Goal: Entertainment & Leisure: Consume media (video, audio)

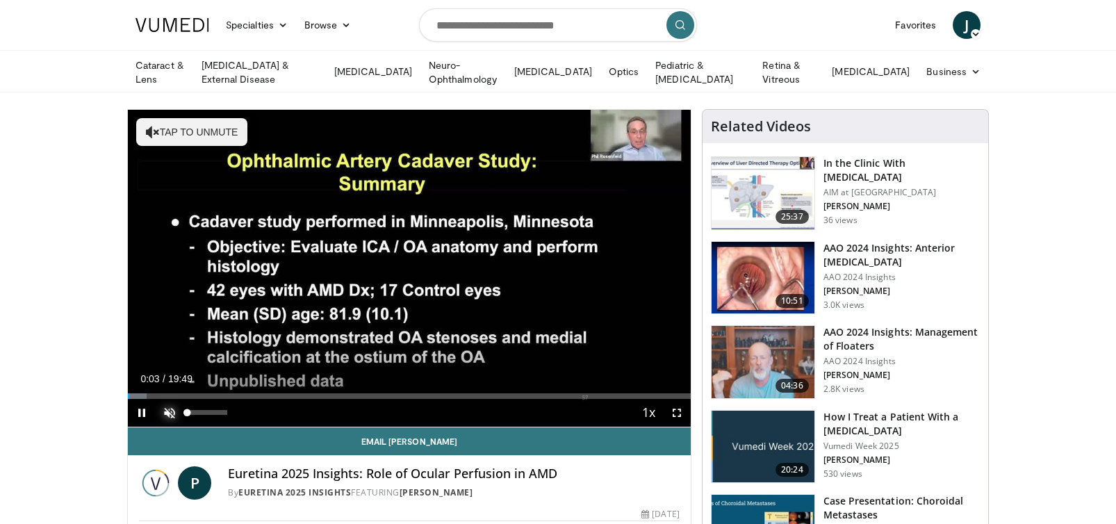
click at [171, 410] on span "Video Player" at bounding box center [170, 413] width 28 height 28
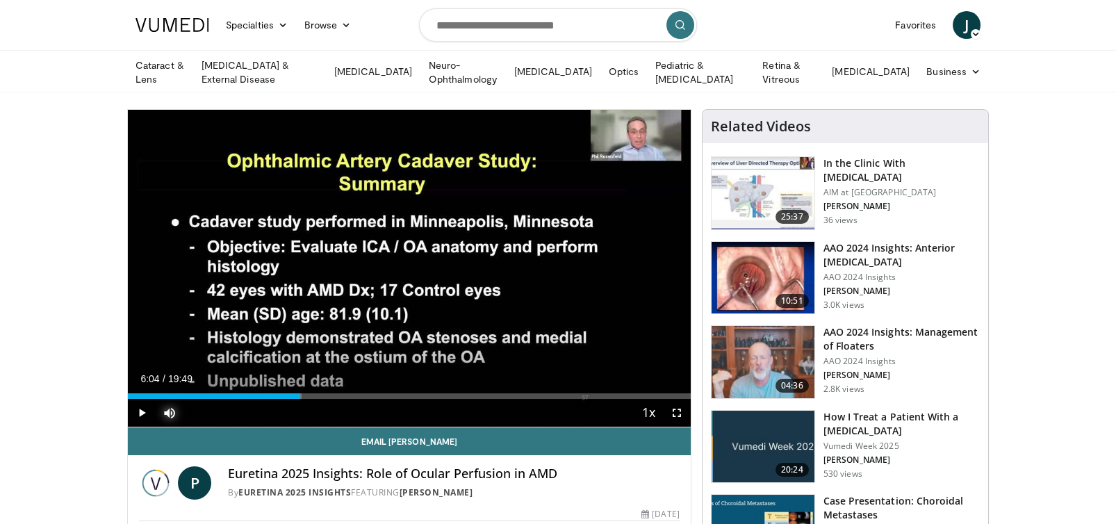
drag, startPoint x: 144, startPoint y: 394, endPoint x: 300, endPoint y: 405, distance: 156.1
click at [300, 405] on div "Current Time 6:04 / Duration 19:49 Play Skip Backward Skip Forward Mute 16% Loa…" at bounding box center [409, 413] width 563 height 28
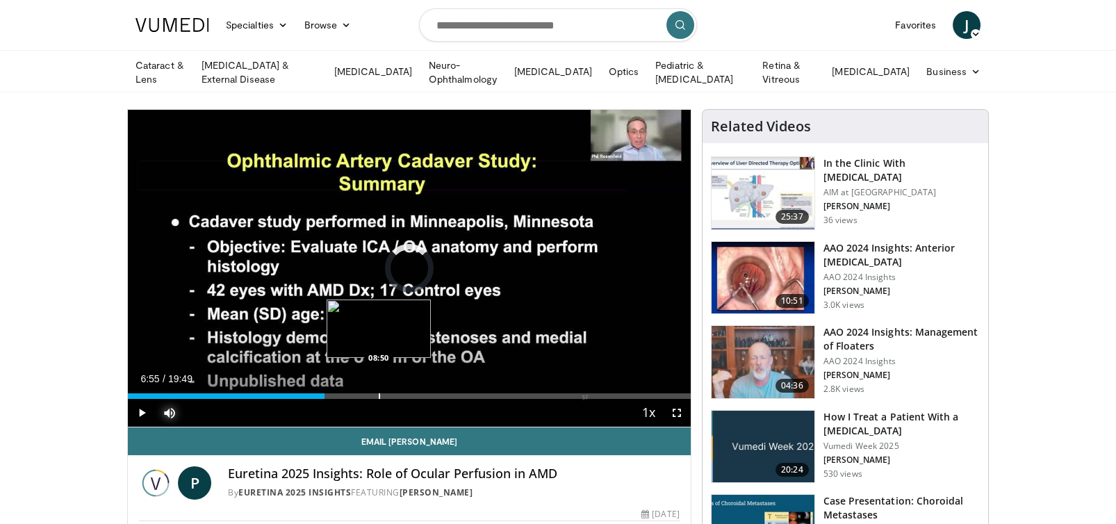
drag, startPoint x: 298, startPoint y: 394, endPoint x: 382, endPoint y: 396, distance: 84.1
click at [380, 396] on div "Progress Bar" at bounding box center [379, 396] width 1 height 6
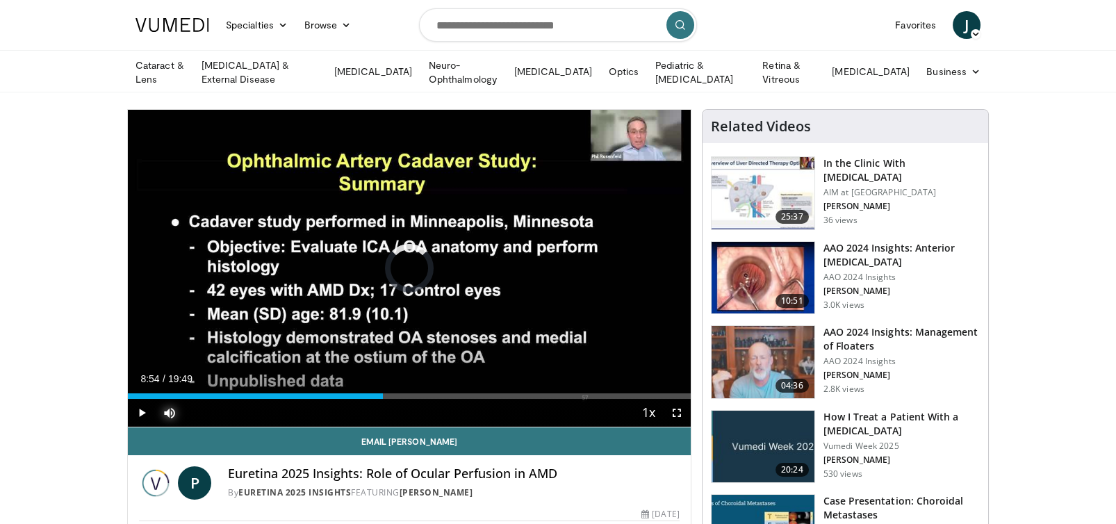
drag, startPoint x: 381, startPoint y: 395, endPoint x: 432, endPoint y: 394, distance: 51.4
click at [433, 394] on div "Progress Bar" at bounding box center [433, 396] width 1 height 6
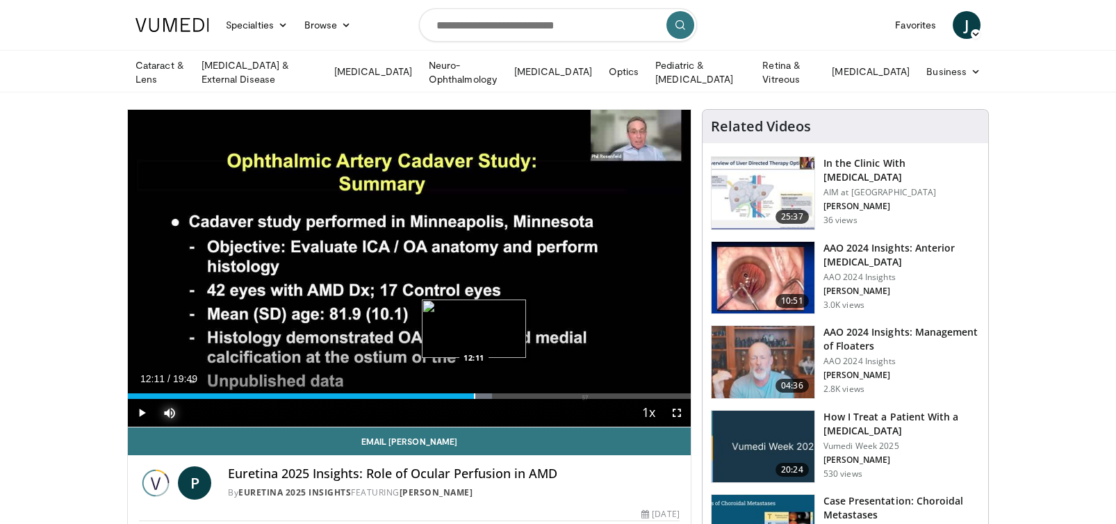
drag, startPoint x: 438, startPoint y: 391, endPoint x: 473, endPoint y: 389, distance: 35.5
click at [473, 389] on div "Loaded : 64.73% 12:09 12:11" at bounding box center [409, 392] width 563 height 13
drag, startPoint x: 478, startPoint y: 395, endPoint x: 494, endPoint y: 394, distance: 16.0
click at [495, 394] on div "Progress Bar" at bounding box center [495, 396] width 1 height 6
drag, startPoint x: 507, startPoint y: 394, endPoint x: 523, endPoint y: 392, distance: 15.4
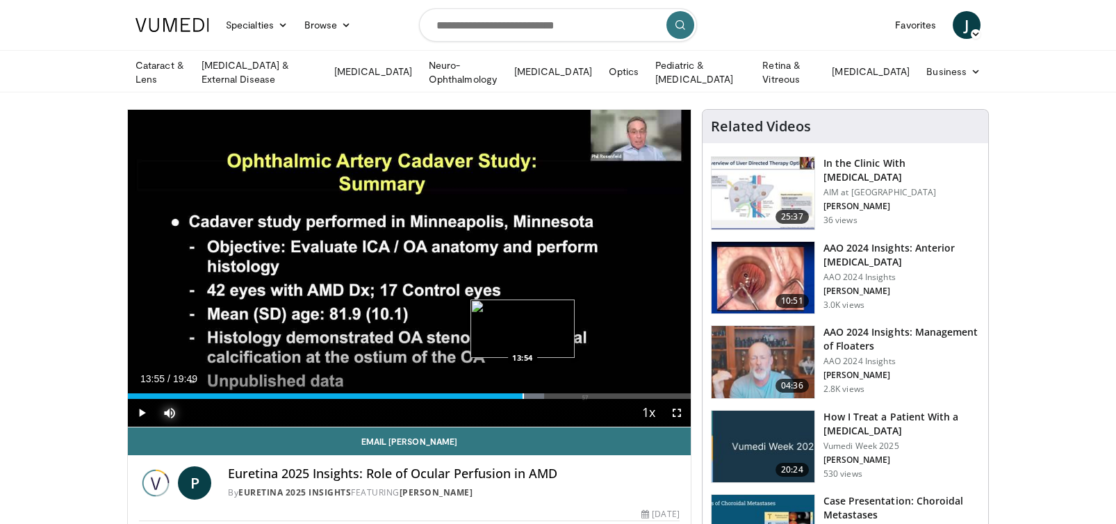
click at [523, 393] on div "Progress Bar" at bounding box center [523, 396] width 1 height 6
drag, startPoint x: 530, startPoint y: 395, endPoint x: 557, endPoint y: 393, distance: 27.8
click at [551, 393] on div "Progress Bar" at bounding box center [550, 396] width 1 height 6
drag, startPoint x: 560, startPoint y: 392, endPoint x: 571, endPoint y: 395, distance: 12.1
click at [571, 395] on div "Loaded : 82.55% 15:35 15:37" at bounding box center [409, 396] width 563 height 6
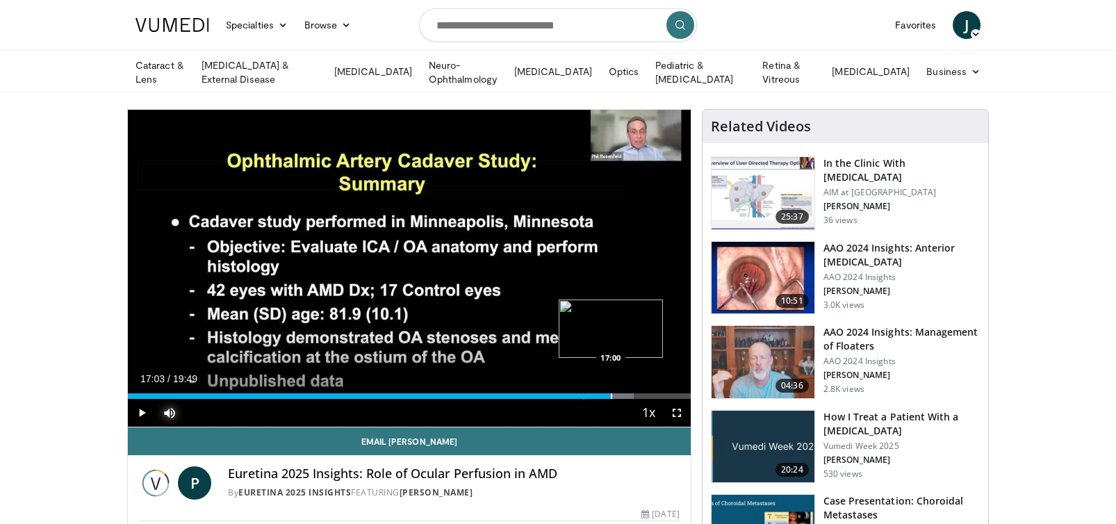
drag, startPoint x: 602, startPoint y: 396, endPoint x: 612, endPoint y: 394, distance: 9.8
click at [612, 394] on div "Progress Bar" at bounding box center [611, 396] width 1 height 6
drag, startPoint x: 615, startPoint y: 394, endPoint x: 622, endPoint y: 392, distance: 7.3
click at [622, 393] on div "Progress Bar" at bounding box center [621, 396] width 1 height 6
click at [631, 394] on div "Progress Bar" at bounding box center [630, 396] width 1 height 6
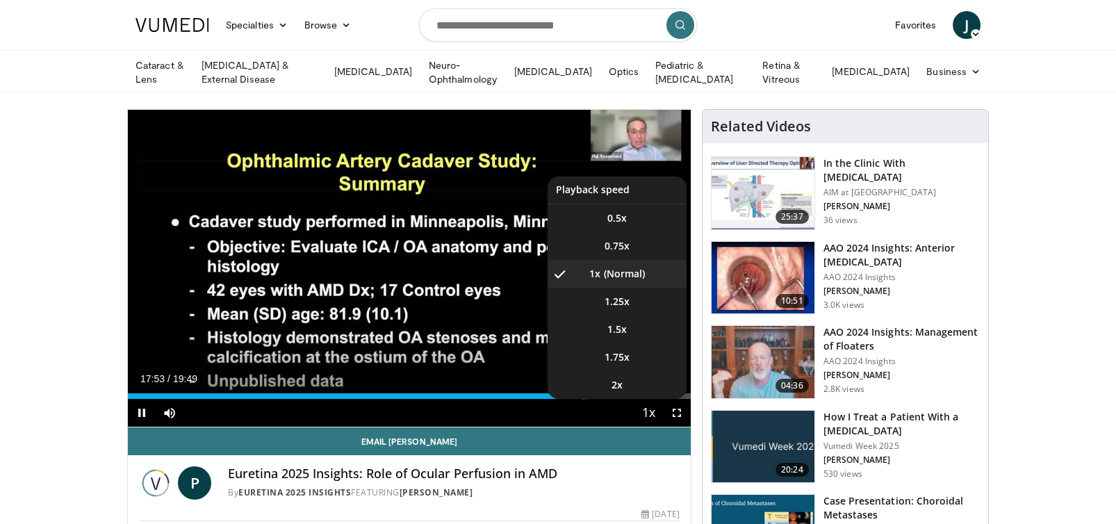
click at [643, 400] on span "Video Player" at bounding box center [648, 414] width 19 height 28
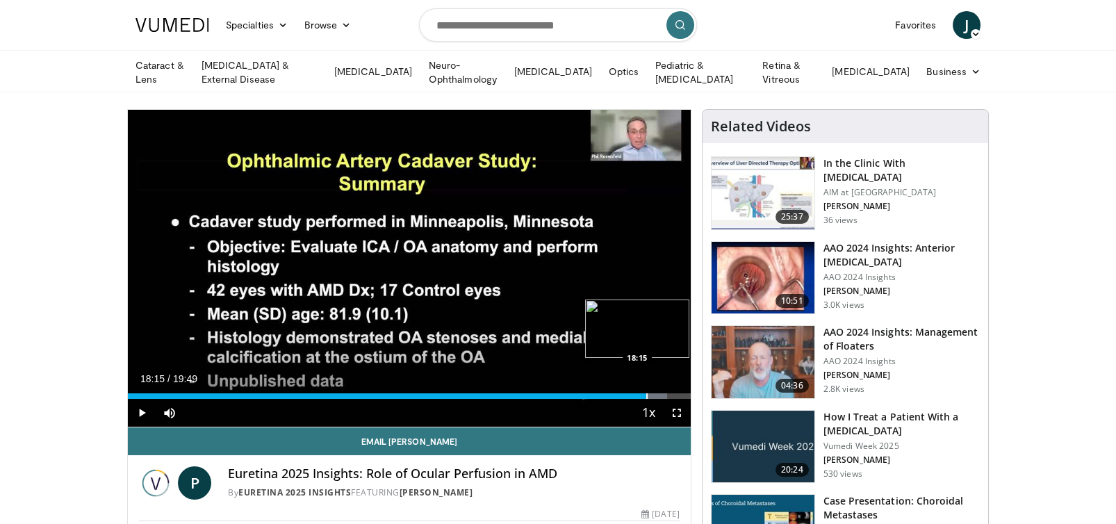
drag, startPoint x: 633, startPoint y: 393, endPoint x: 646, endPoint y: 393, distance: 13.2
click at [646, 393] on div "Loaded : 95.83% 18:15 18:15" at bounding box center [409, 396] width 563 height 6
